Goal: Transaction & Acquisition: Obtain resource

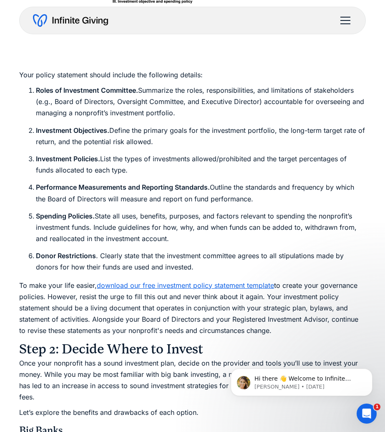
scroll to position [2699, 0]
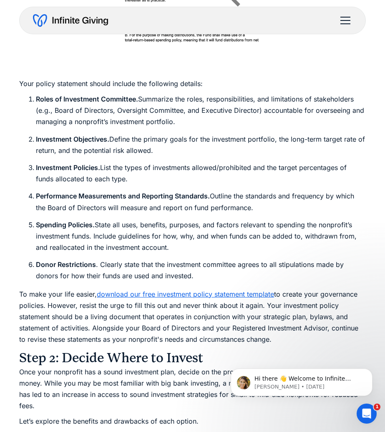
click at [246, 298] on link "download our free investment policy statement template" at bounding box center [186, 294] width 178 height 8
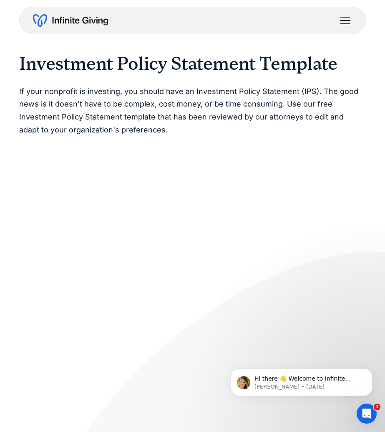
scroll to position [19, 0]
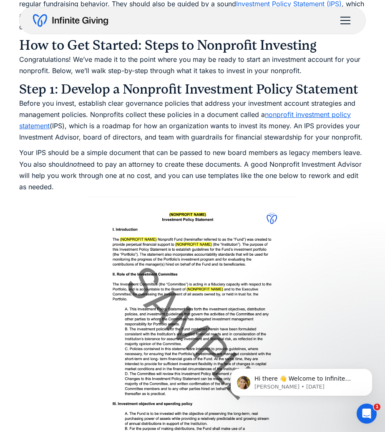
scroll to position [2282, 0]
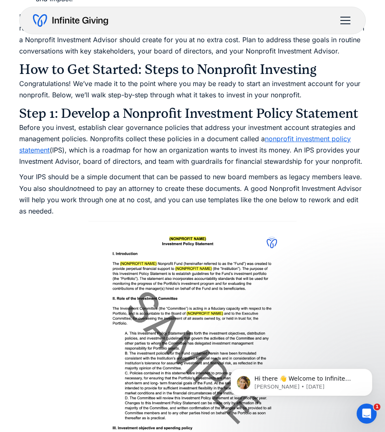
click at [223, 231] on img at bounding box center [193, 356] width 208 height 271
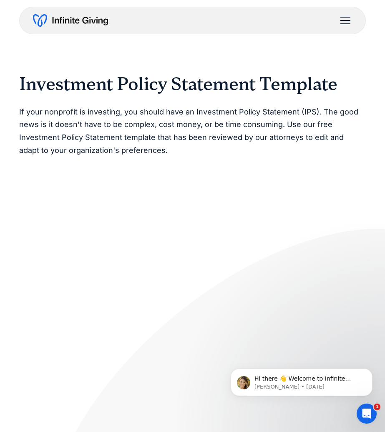
click at [180, 138] on p "If your nonprofit is investing, you should have an Investment Policy Statement …" at bounding box center [192, 131] width 347 height 51
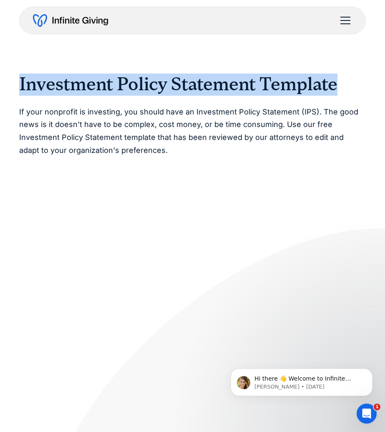
drag, startPoint x: 21, startPoint y: 84, endPoint x: 337, endPoint y: 74, distance: 316.7
click at [337, 74] on h2 "Investment Policy Statement Template" at bounding box center [192, 85] width 347 height 22
copy h2 "Investment Policy Statement Template"
